Goal: Use online tool/utility

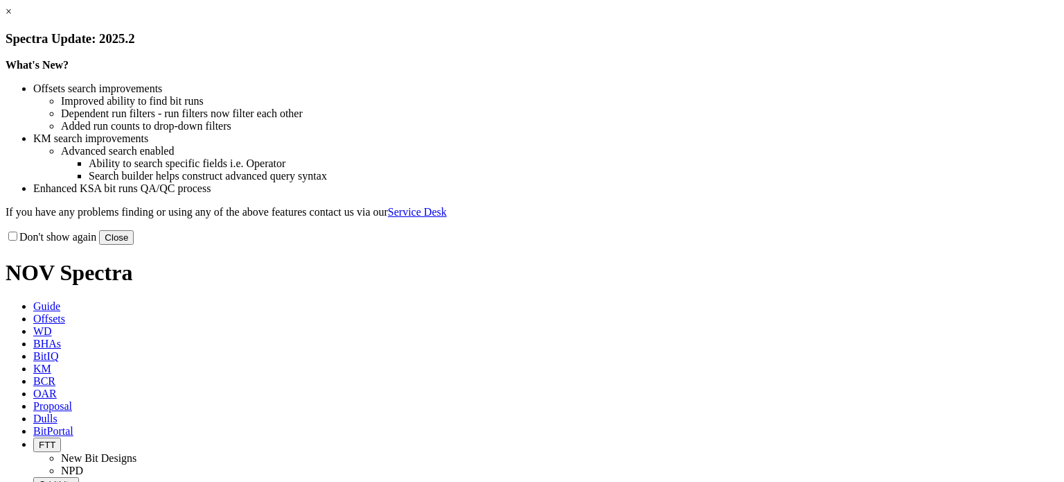
click at [134, 245] on button "Close" at bounding box center [116, 237] width 35 height 15
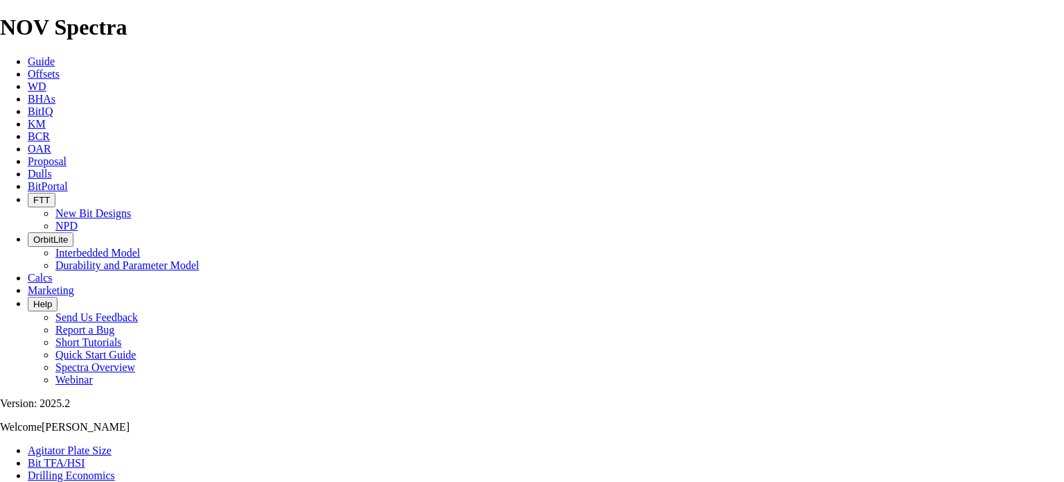
select select "number:12"
select select "number:14"
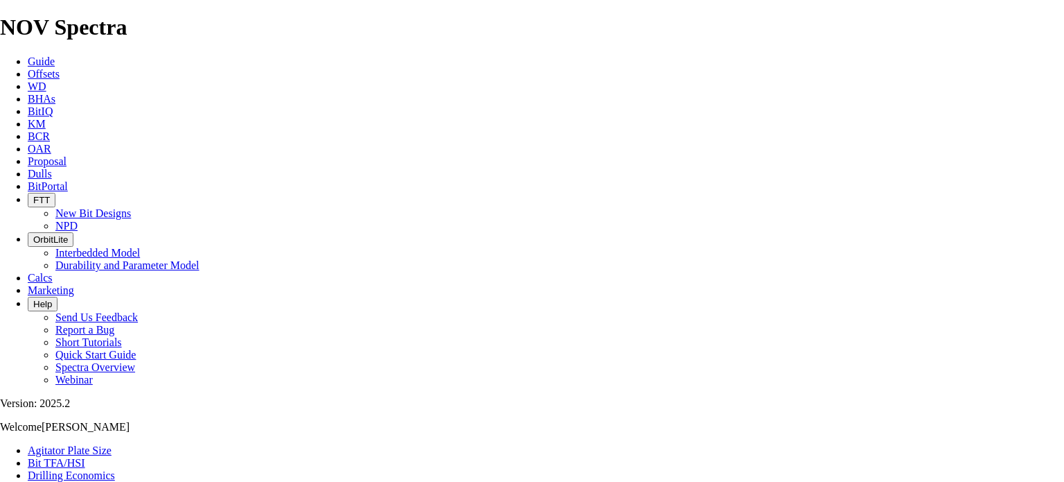
select select "number:14"
